Goal: Browse casually: Explore the website without a specific task or goal

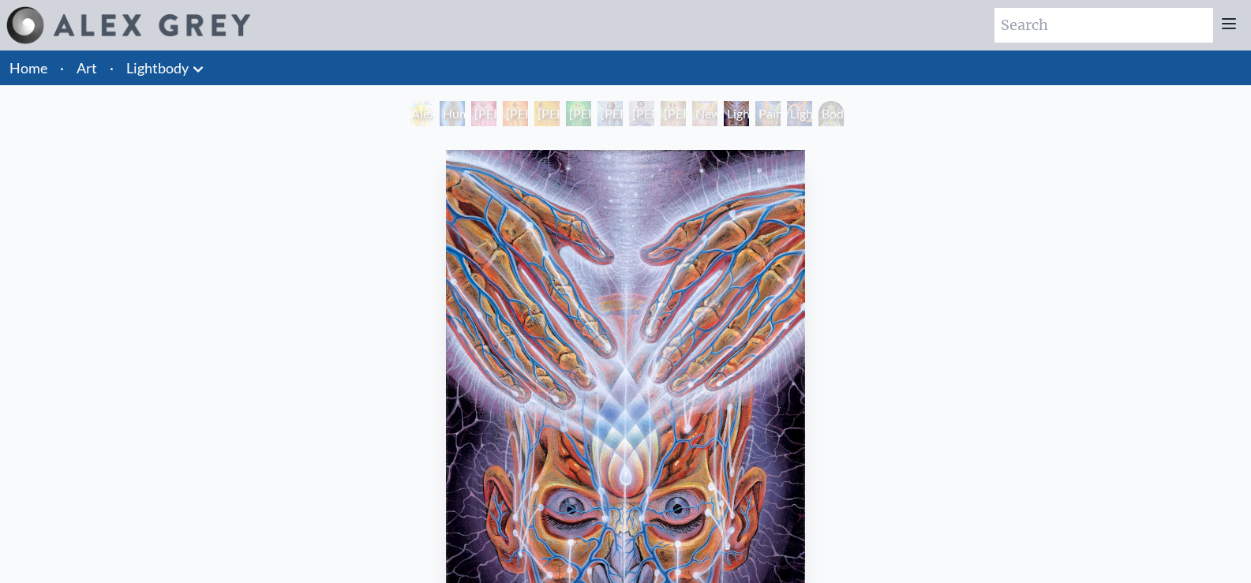
click at [440, 117] on div "Human Energy Field" at bounding box center [452, 113] width 25 height 25
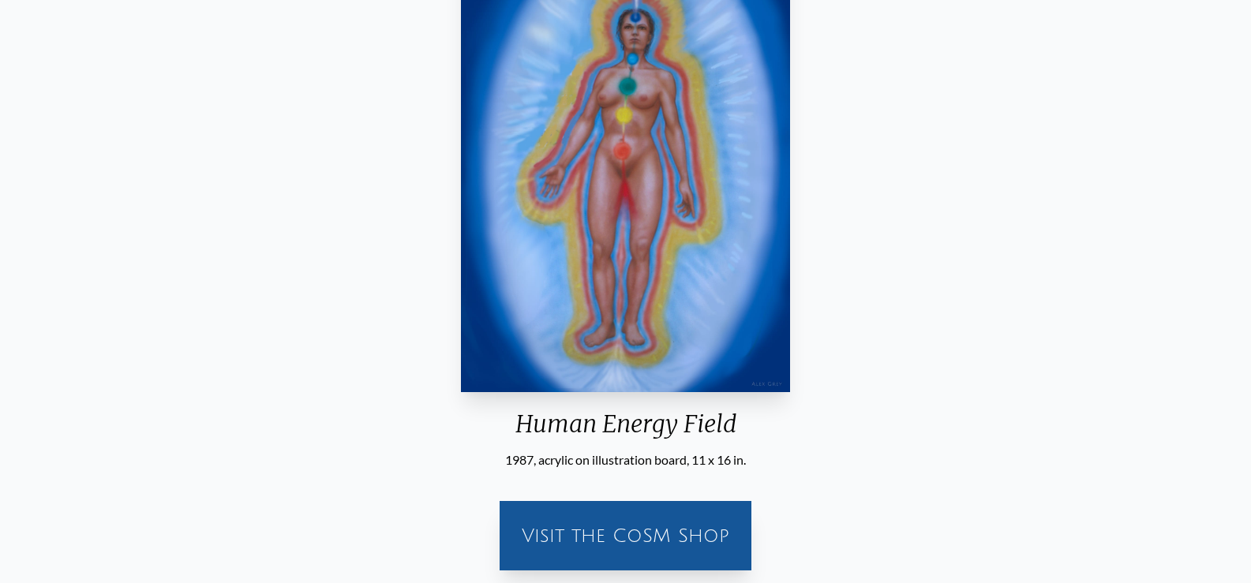
scroll to position [268, 0]
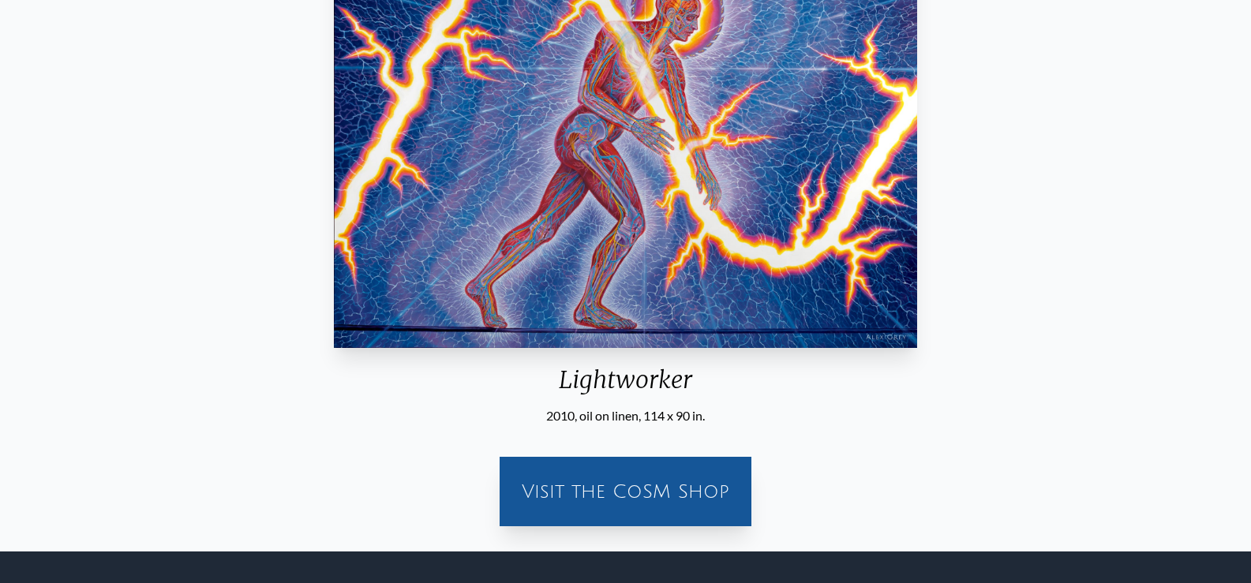
click at [673, 482] on div "Visit the CoSM Shop" at bounding box center [626, 482] width 1226 height 114
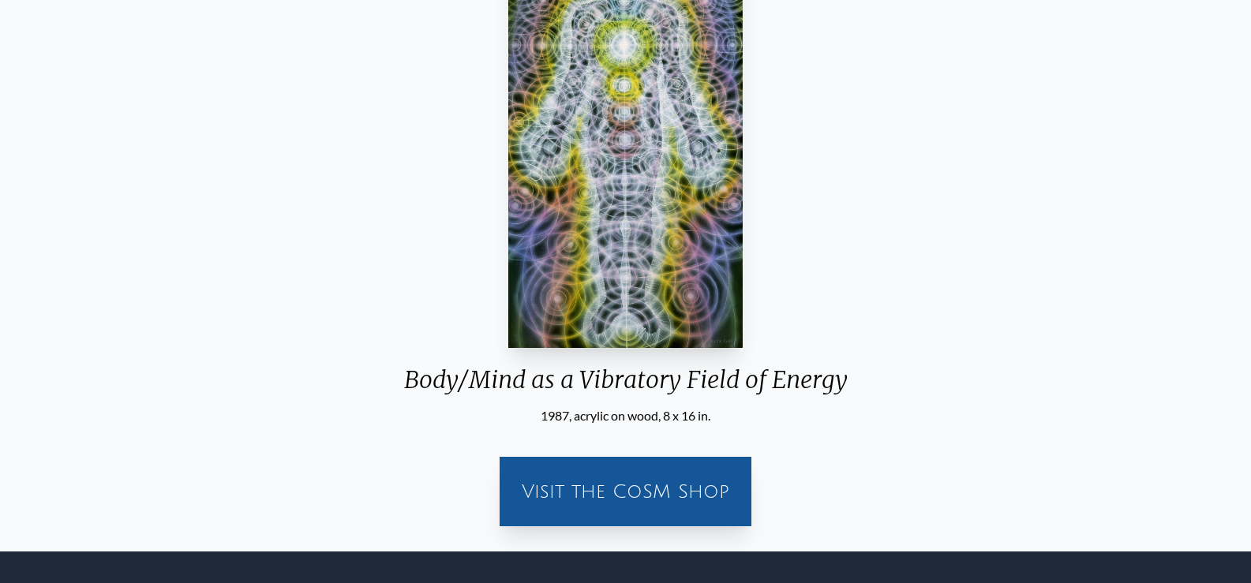
click at [684, 496] on div "Body/Mind as a Vibratory Field of Energy 1987, acrylic on wood, 8 x 16 in. Visi…" at bounding box center [625, 207] width 1251 height 689
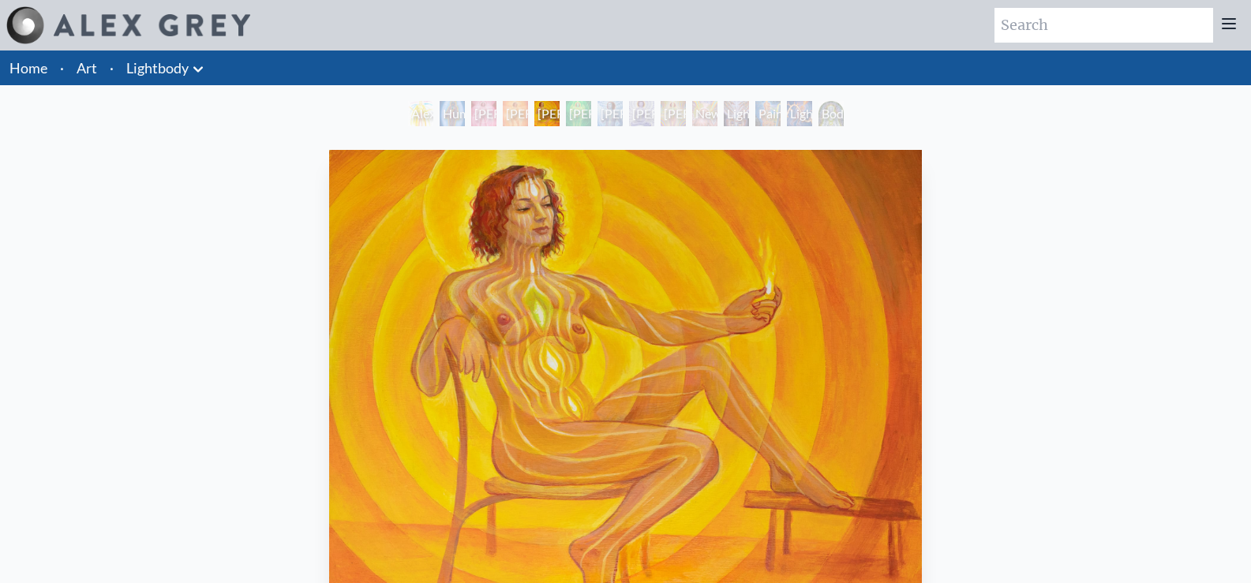
click at [686, 115] on div "[PERSON_NAME] 7" at bounding box center [673, 113] width 25 height 25
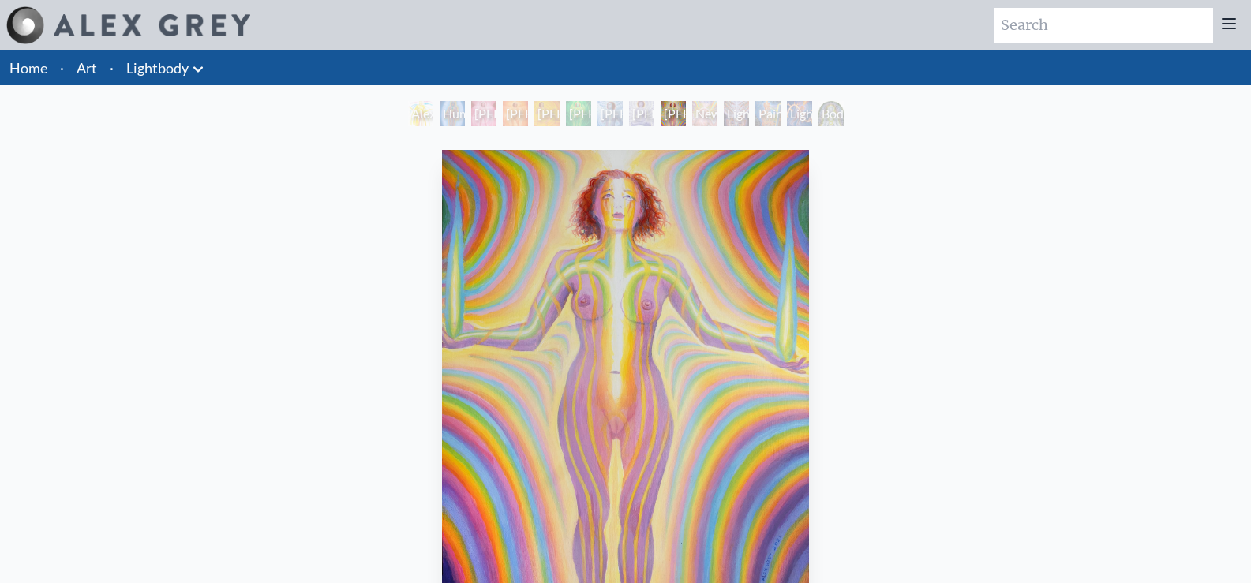
click at [807, 116] on div "Lightworker" at bounding box center [799, 113] width 25 height 25
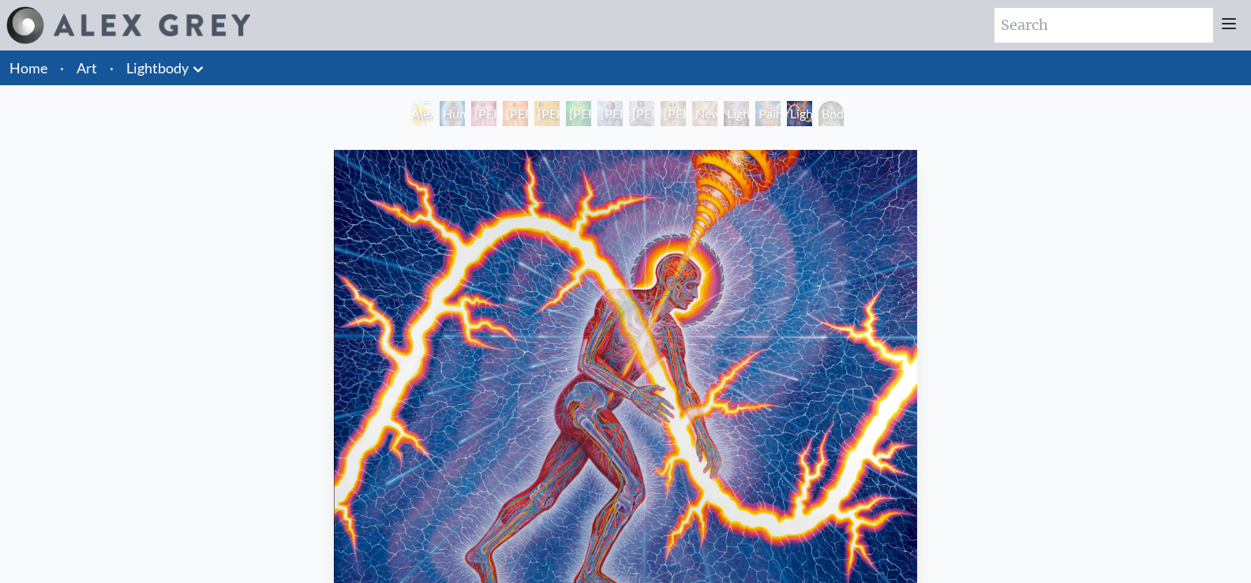
click at [451, 119] on div "Human Energy Field" at bounding box center [452, 113] width 25 height 25
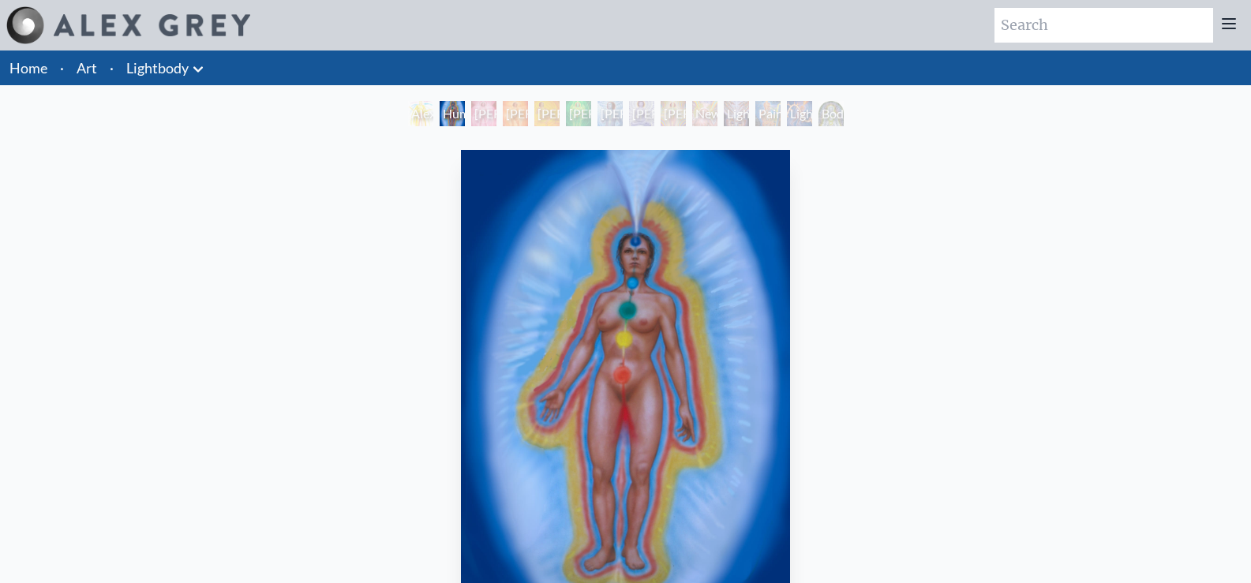
click at [471, 115] on div "[PERSON_NAME] 1" at bounding box center [483, 113] width 25 height 25
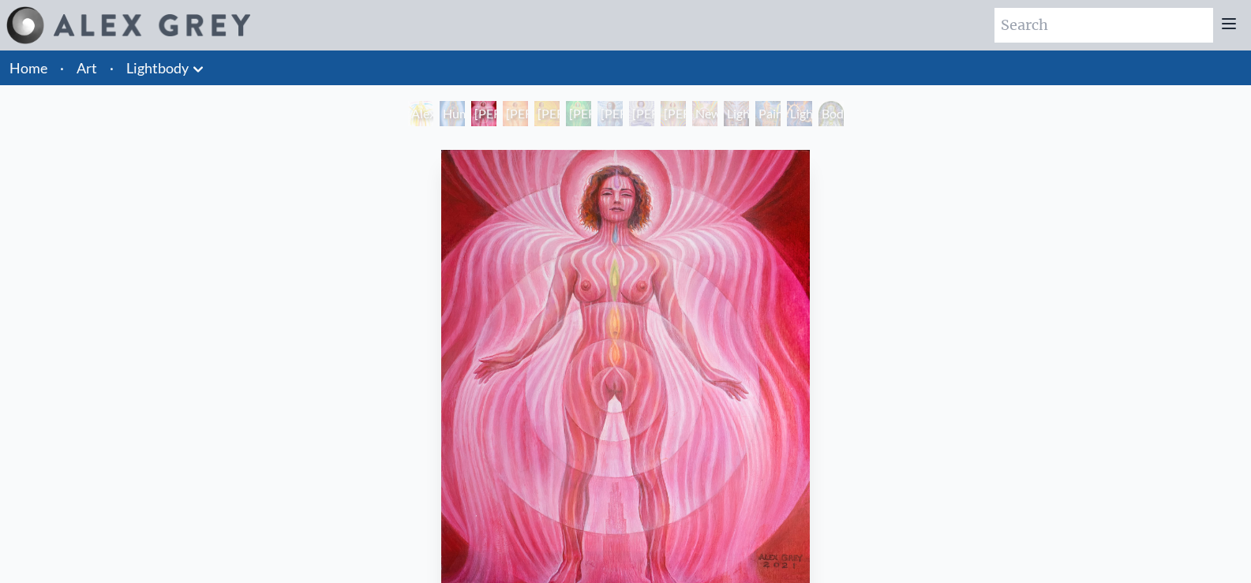
click at [408, 115] on div "Alexza" at bounding box center [420, 113] width 25 height 25
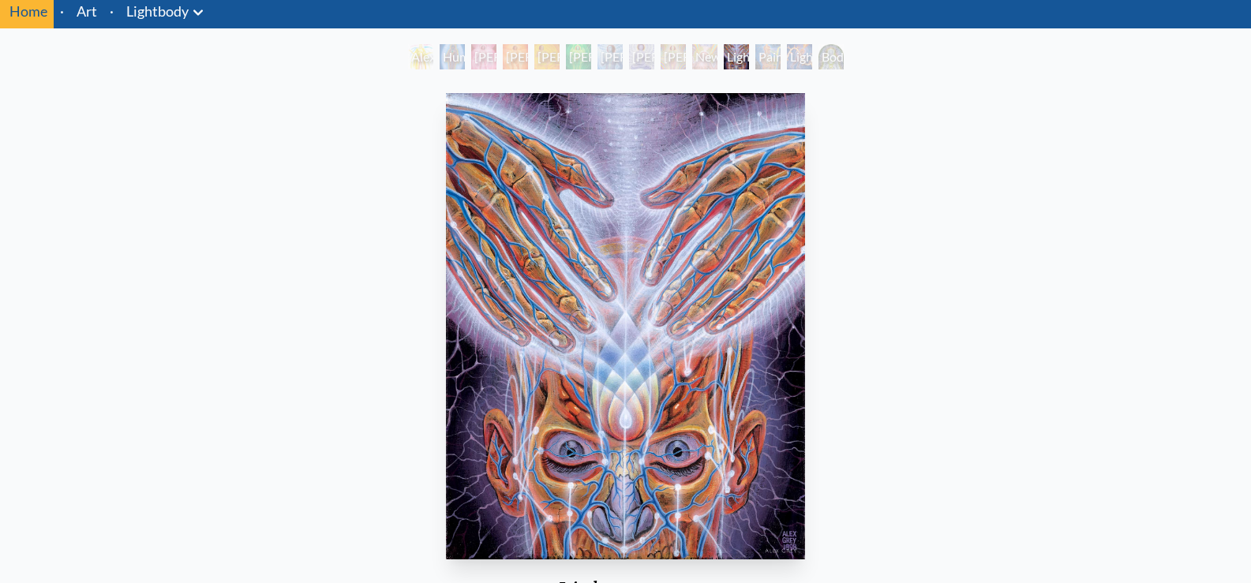
scroll to position [53, 0]
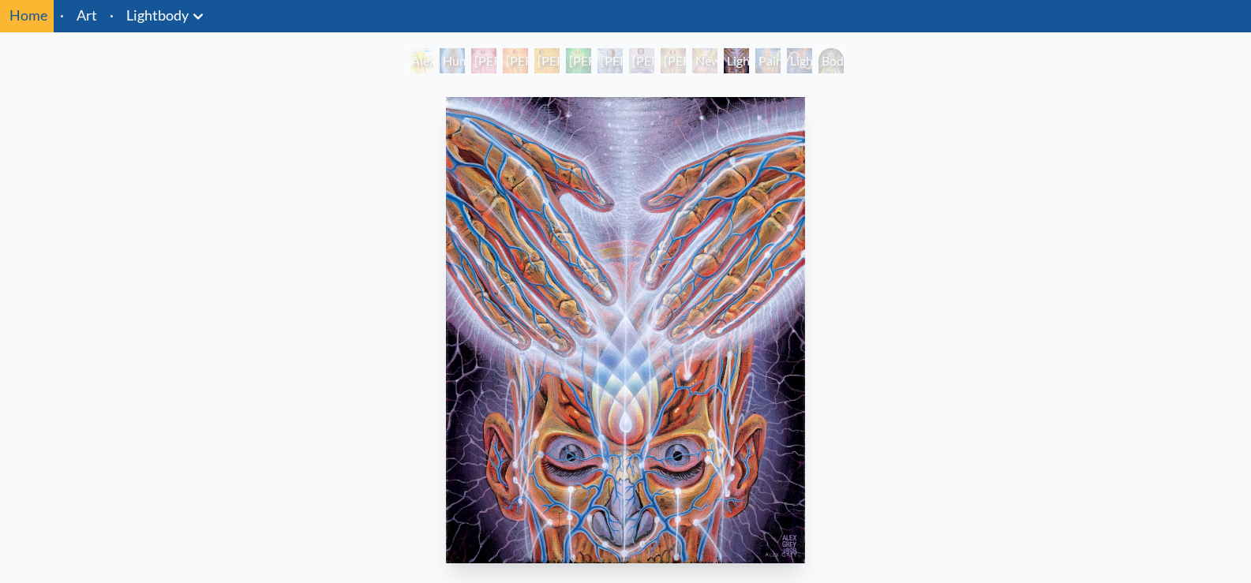
click at [634, 55] on div "[PERSON_NAME] 6" at bounding box center [641, 60] width 25 height 25
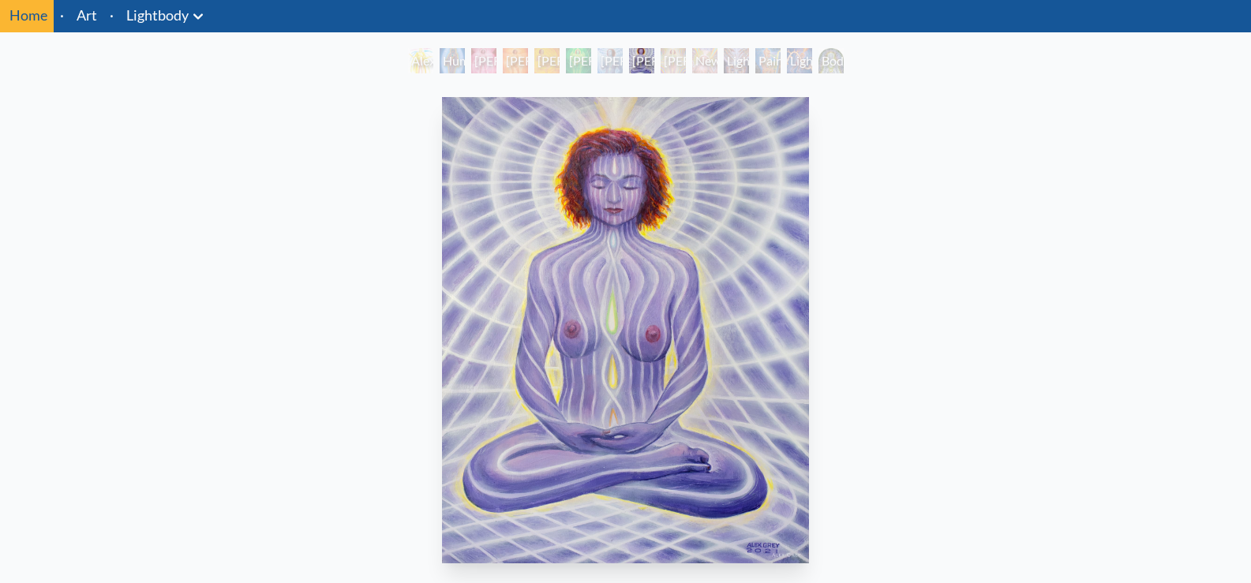
click at [694, 64] on div "Newborn" at bounding box center [704, 60] width 25 height 25
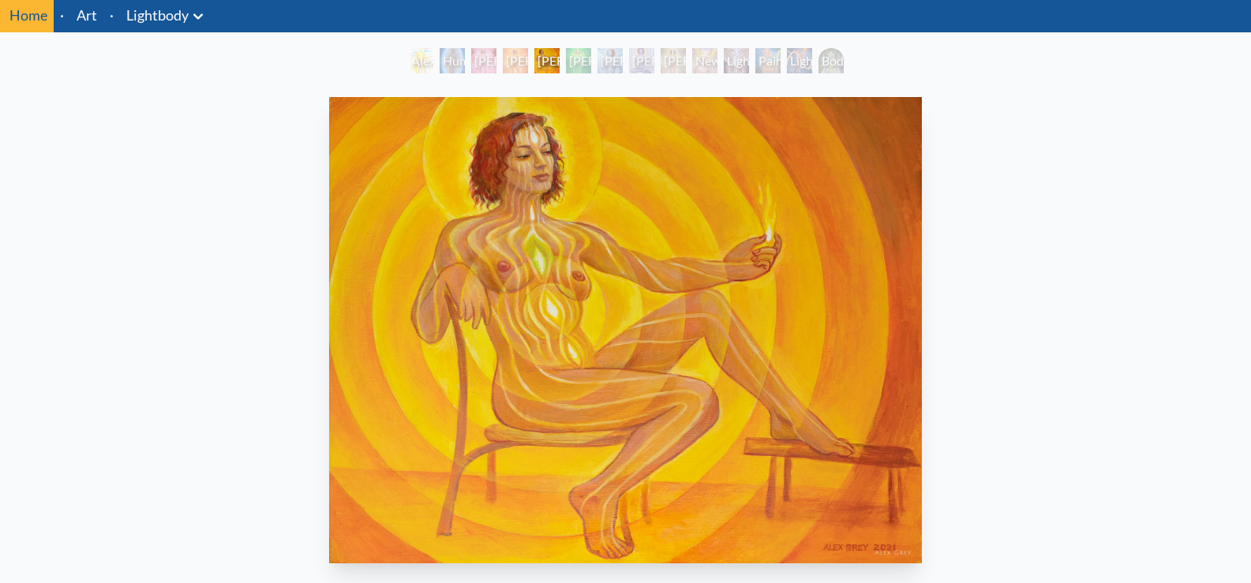
click at [440, 65] on div "Human Energy Field" at bounding box center [452, 60] width 25 height 25
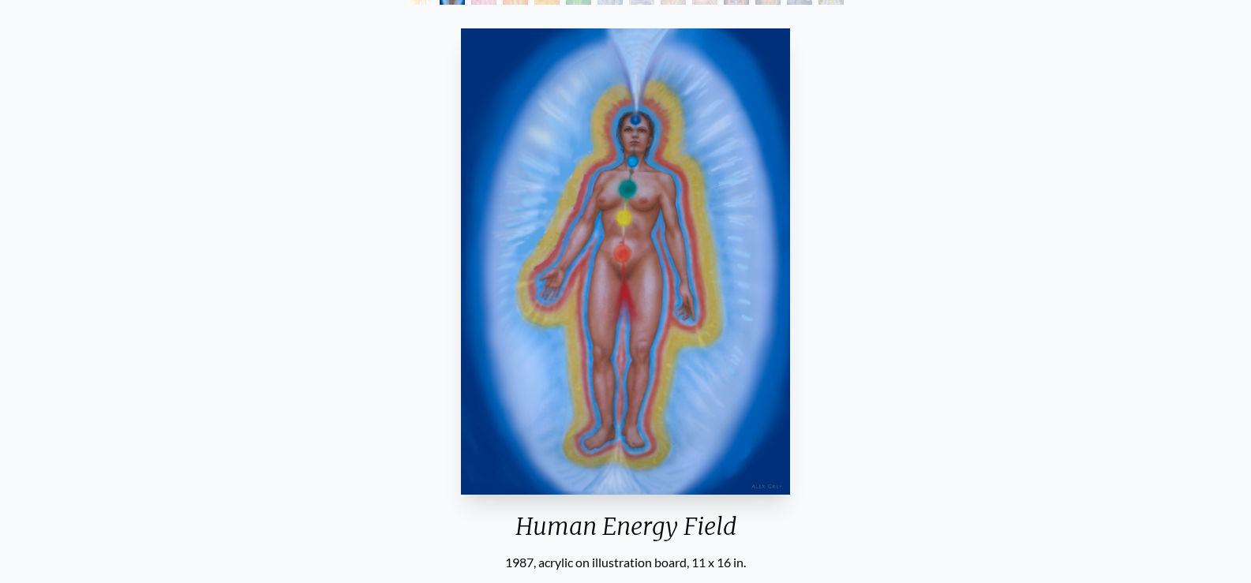
scroll to position [124, 0]
